Goal: Transaction & Acquisition: Purchase product/service

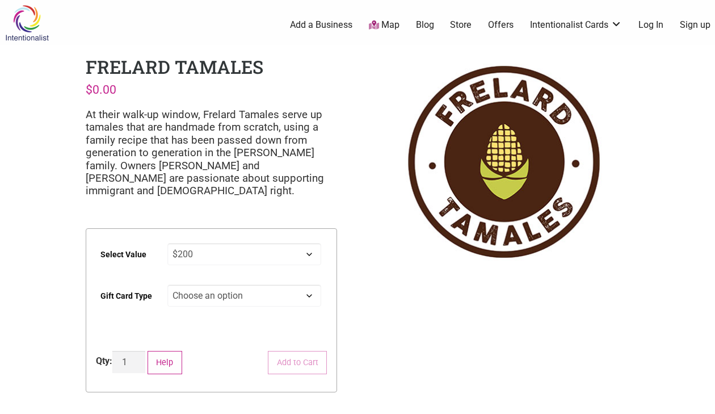
select select "$200"
select select "Physical"
select select "$200"
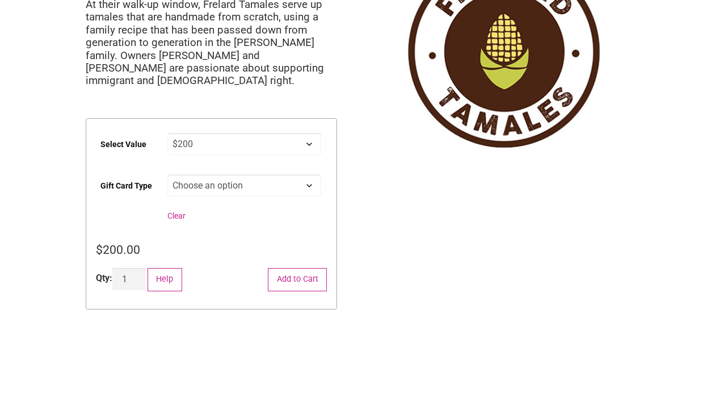
scroll to position [164, 0]
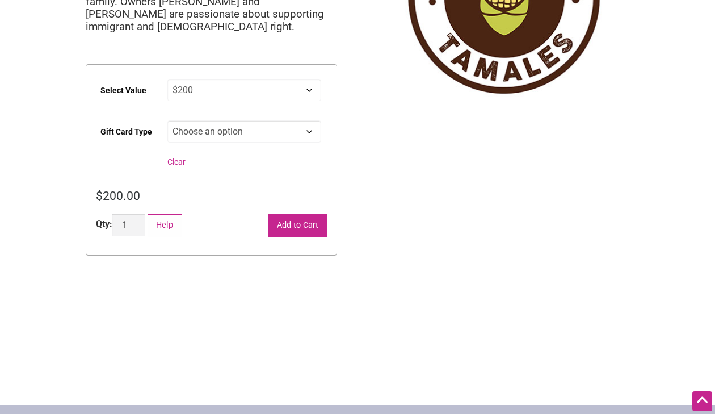
click at [295, 222] on button "Add to Cart" at bounding box center [297, 225] width 59 height 23
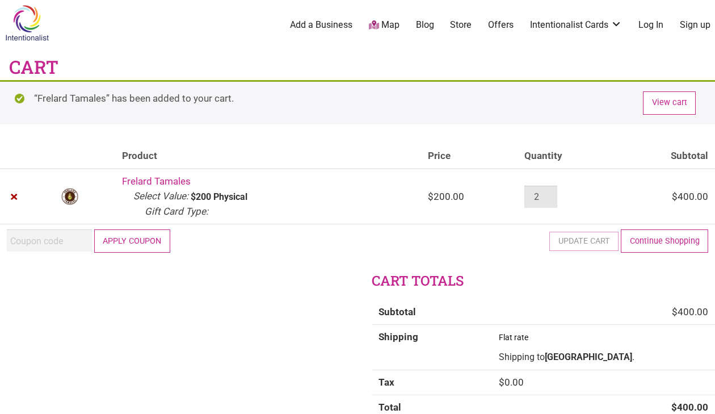
type input "1"
click at [537, 198] on input "1" at bounding box center [540, 197] width 33 height 22
click at [570, 241] on button "Update cart" at bounding box center [583, 240] width 69 height 23
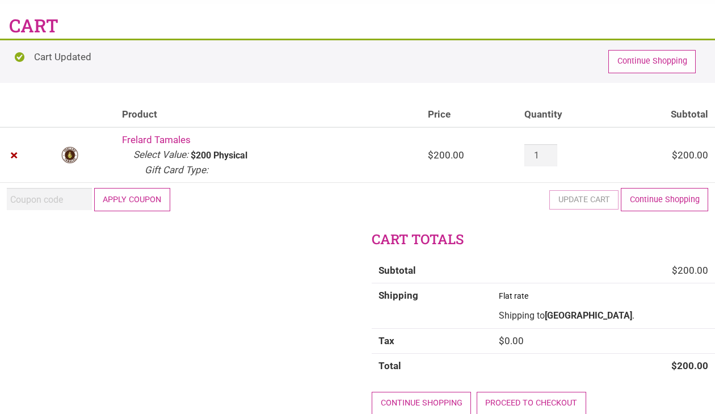
scroll to position [95, 0]
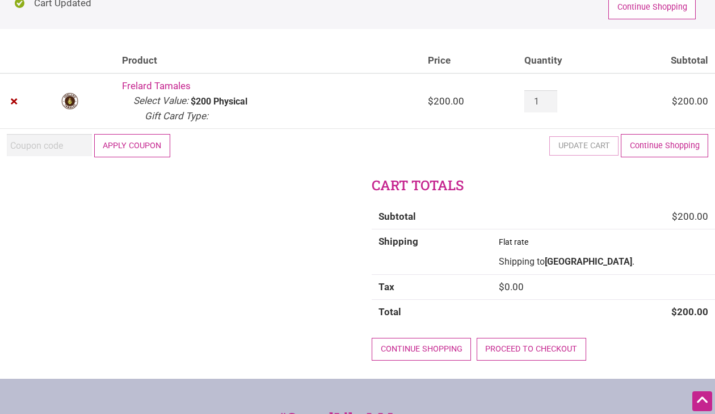
click at [143, 149] on button "Apply coupon" at bounding box center [132, 145] width 76 height 23
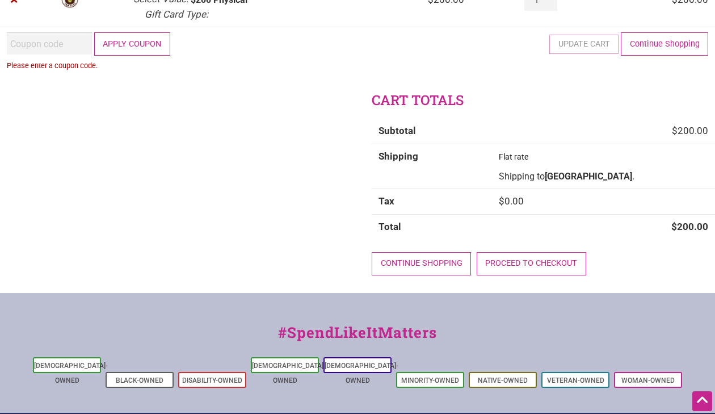
scroll to position [134, 0]
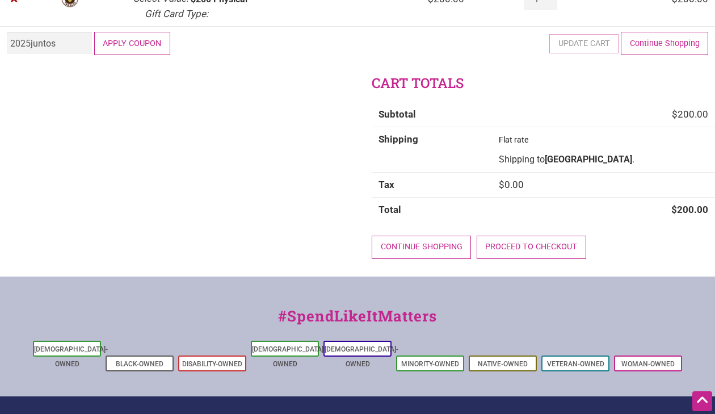
type input "2025juntos"
click at [139, 40] on button "Apply coupon" at bounding box center [132, 43] width 76 height 23
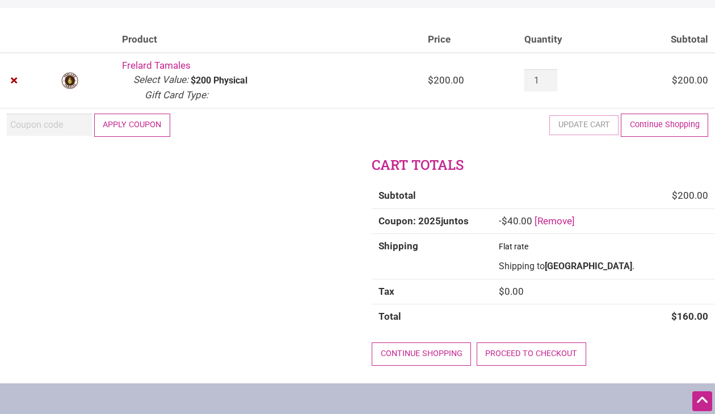
scroll to position [105, 0]
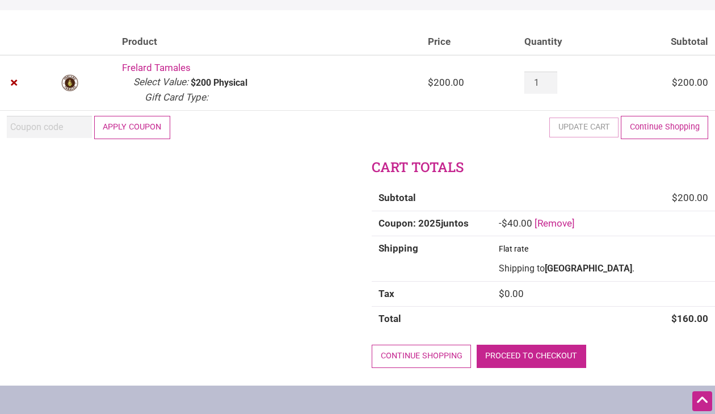
click at [507, 350] on link "Proceed to checkout" at bounding box center [532, 355] width 110 height 23
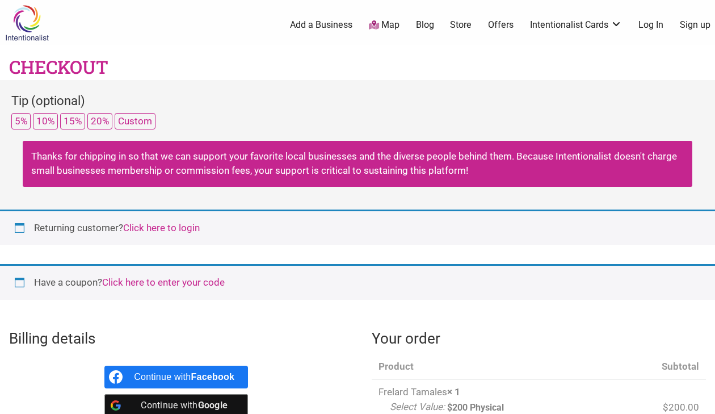
select select "WA"
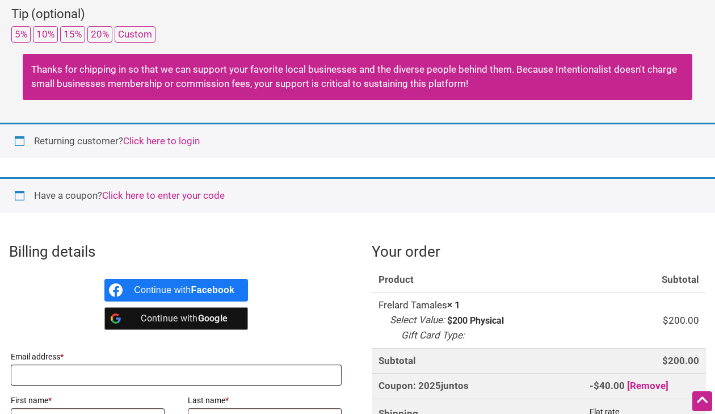
scroll to position [179, 0]
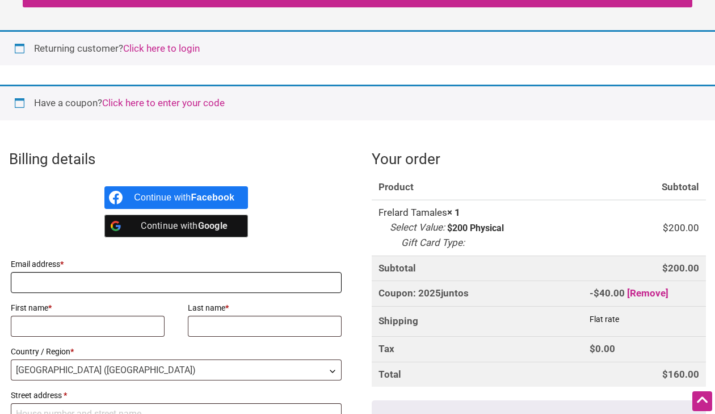
type input "[EMAIL_ADDRESS][DOMAIN_NAME]"
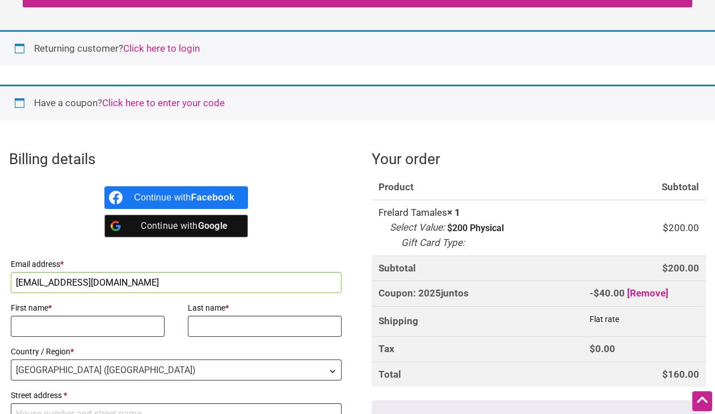
click at [69, 310] on label "First name *" at bounding box center [88, 308] width 154 height 16
click at [69, 316] on input "First name *" at bounding box center [88, 326] width 154 height 21
click at [80, 334] on input "First name *" at bounding box center [88, 326] width 154 height 21
type input "Ni"
drag, startPoint x: 159, startPoint y: 333, endPoint x: 154, endPoint y: 327, distance: 7.7
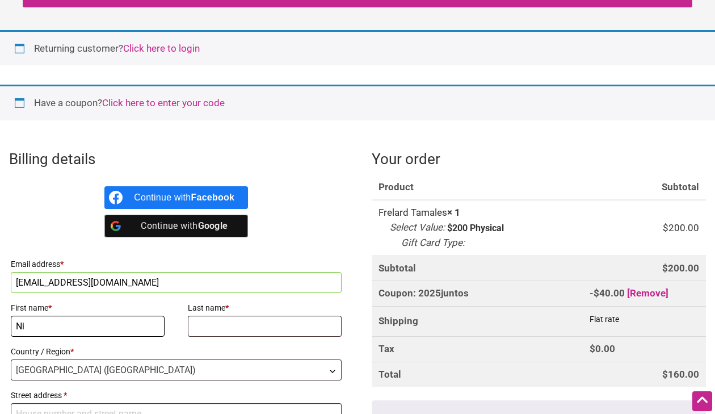
click at [158, 333] on input "Ni" at bounding box center [88, 326] width 154 height 21
click at [154, 323] on input "Ni" at bounding box center [88, 326] width 154 height 21
click at [151, 327] on input "Ni" at bounding box center [88, 326] width 154 height 21
click at [156, 326] on input "Ni" at bounding box center [88, 326] width 154 height 21
type input "[PERSON_NAME]"
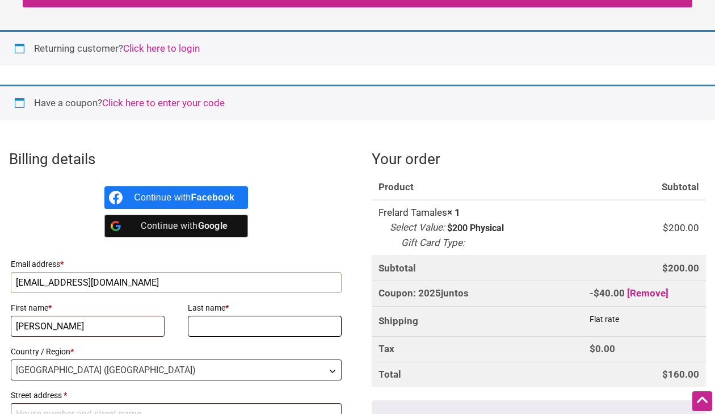
type input "Baciu"
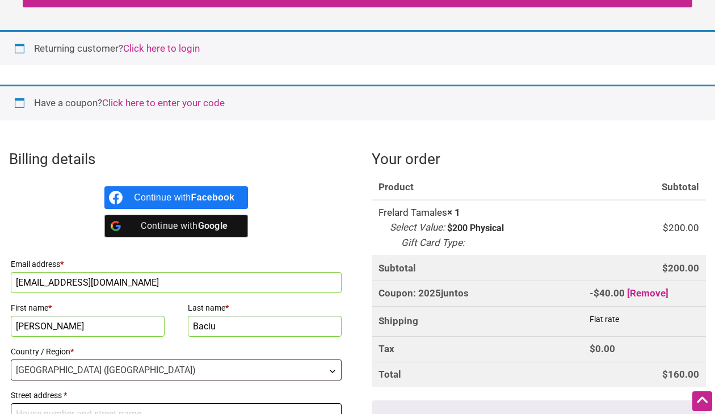
type input "[STREET_ADDRESS]"
type input "[PERSON_NAME]"
type input "Baciu"
type input "[STREET_ADDRESS]"
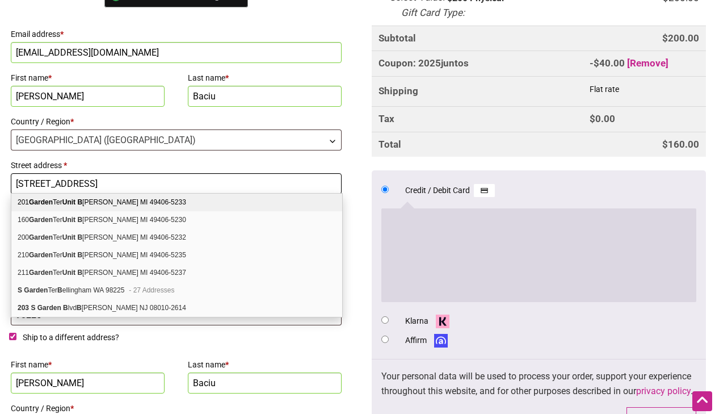
scroll to position [390, 0]
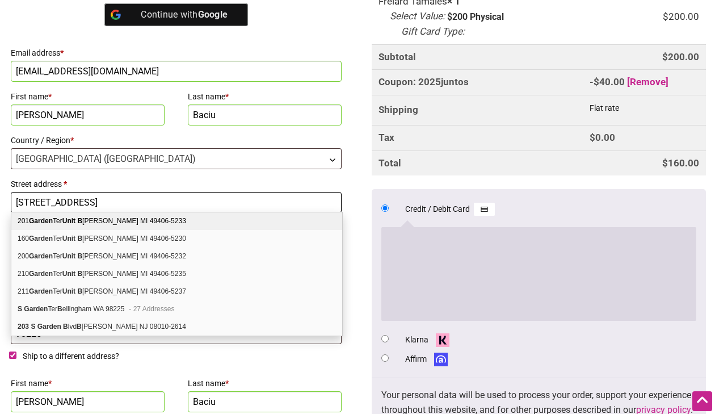
click at [134, 192] on input "[STREET_ADDRESS]" at bounding box center [176, 202] width 331 height 21
type input "[STREET_ADDRESS]"
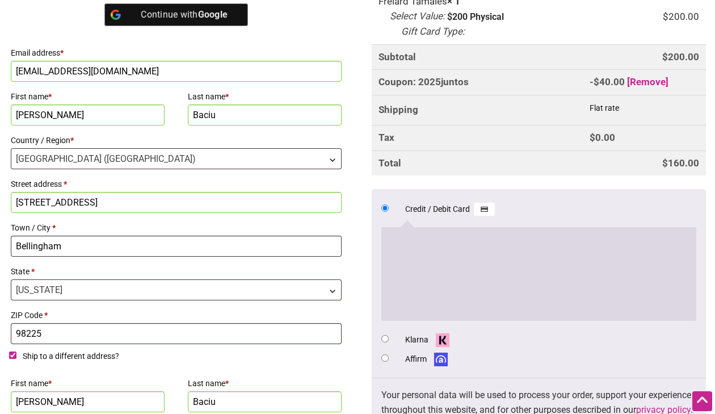
click at [142, 183] on label "Street address *" at bounding box center [176, 184] width 331 height 16
click at [142, 192] on input "[STREET_ADDRESS]" at bounding box center [176, 202] width 331 height 21
click at [146, 224] on label "Town / City *" at bounding box center [176, 228] width 331 height 16
click at [146, 235] on input "Bellingham" at bounding box center [176, 245] width 331 height 21
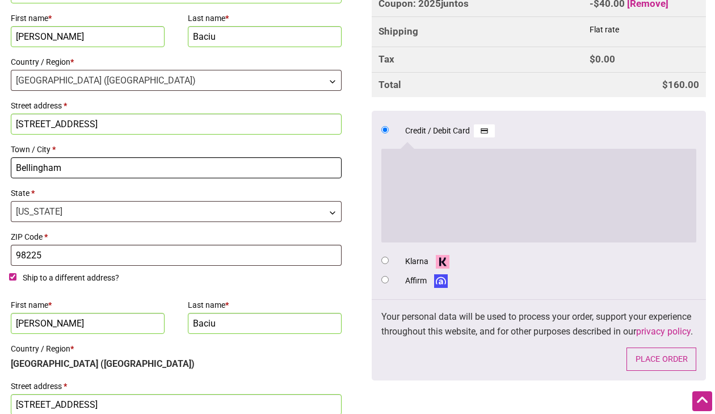
scroll to position [526, 0]
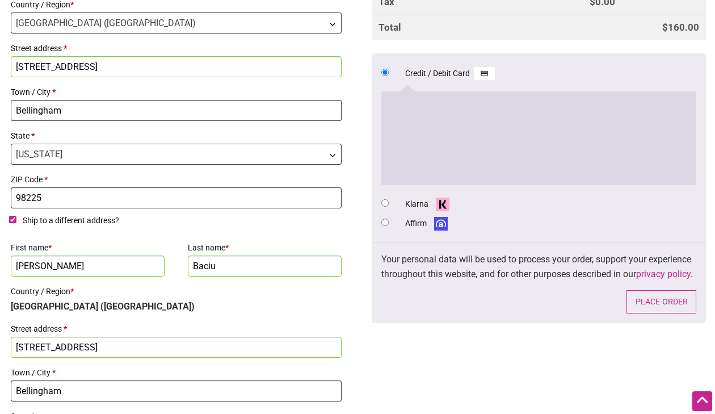
click at [11, 218] on input "Ship to a different address?" at bounding box center [12, 219] width 7 height 7
checkbox input "false"
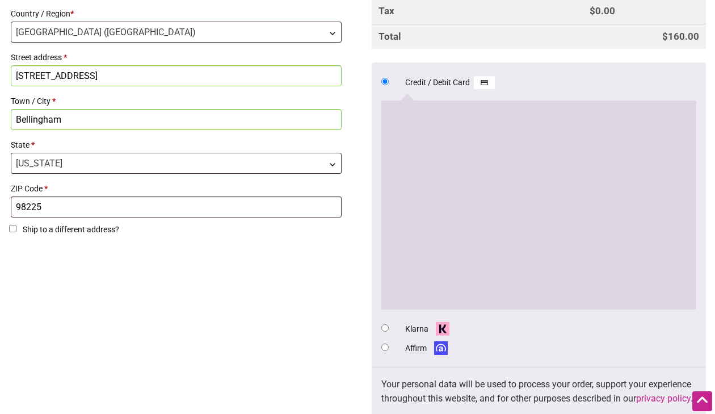
scroll to position [517, 0]
click at [563, 338] on li "Affirm" at bounding box center [538, 347] width 315 height 19
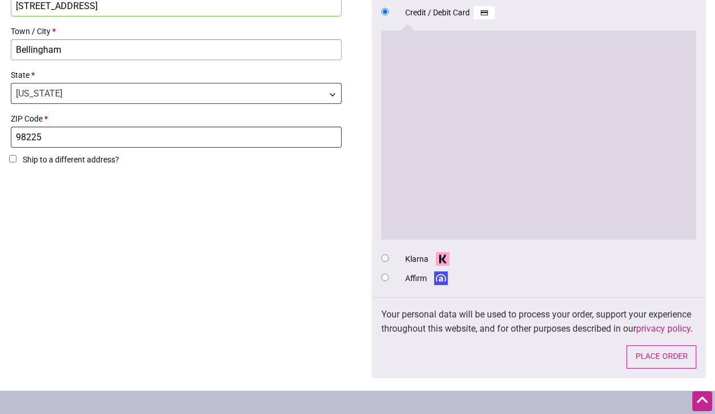
scroll to position [598, 0]
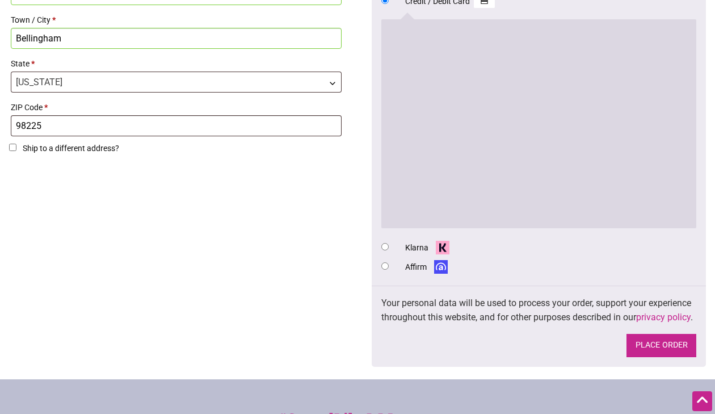
click at [657, 356] on button "Place order" at bounding box center [661, 345] width 70 height 23
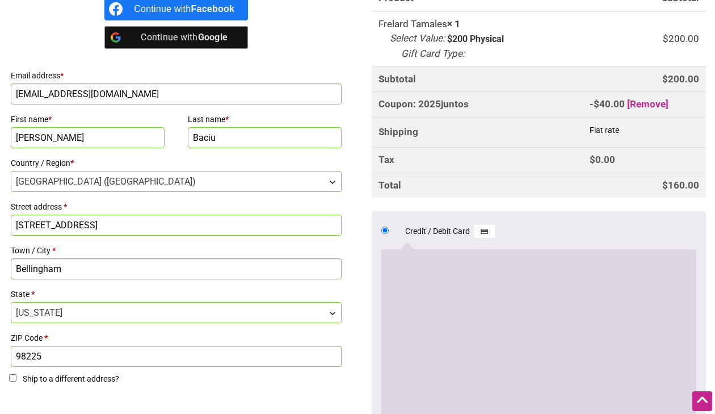
scroll to position [441, 0]
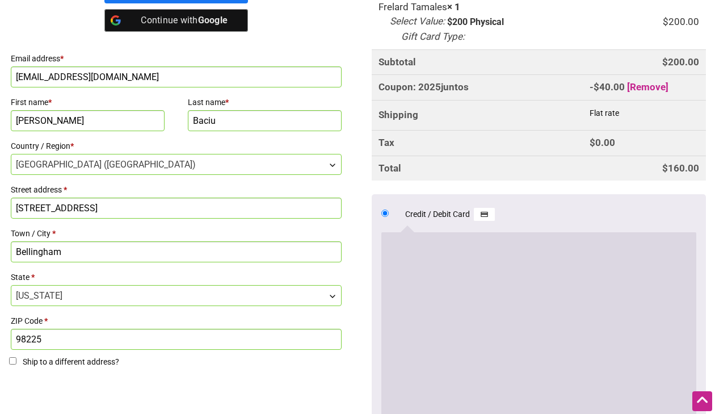
click at [334, 385] on div "Billing details Continue with Facebook Continue with Google Email address * [EM…" at bounding box center [357, 263] width 715 height 658
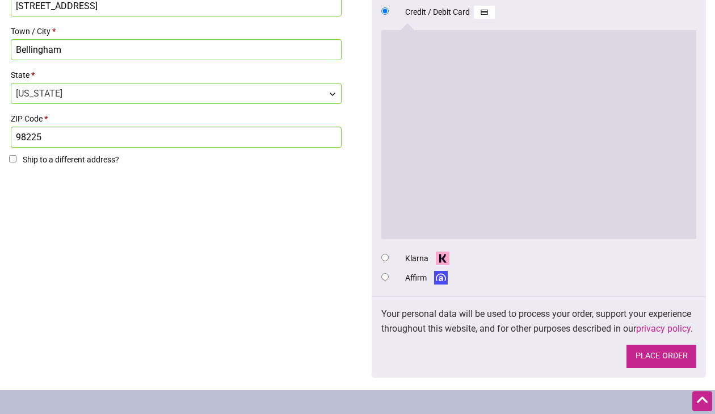
scroll to position [645, 0]
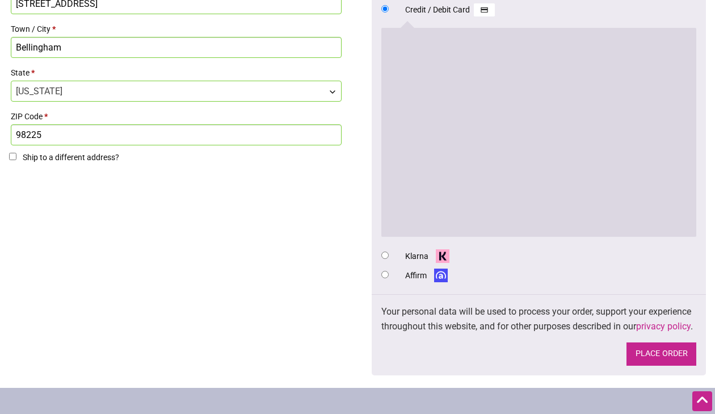
click at [677, 365] on button "Place order" at bounding box center [661, 353] width 70 height 23
